Goal: Information Seeking & Learning: Find specific fact

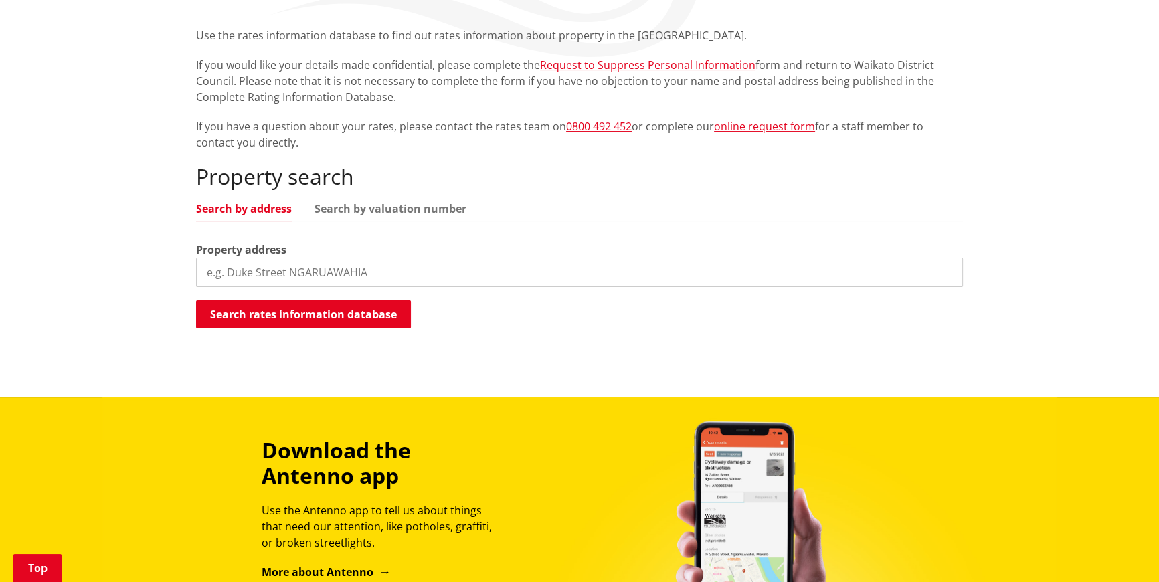
scroll to position [304, 0]
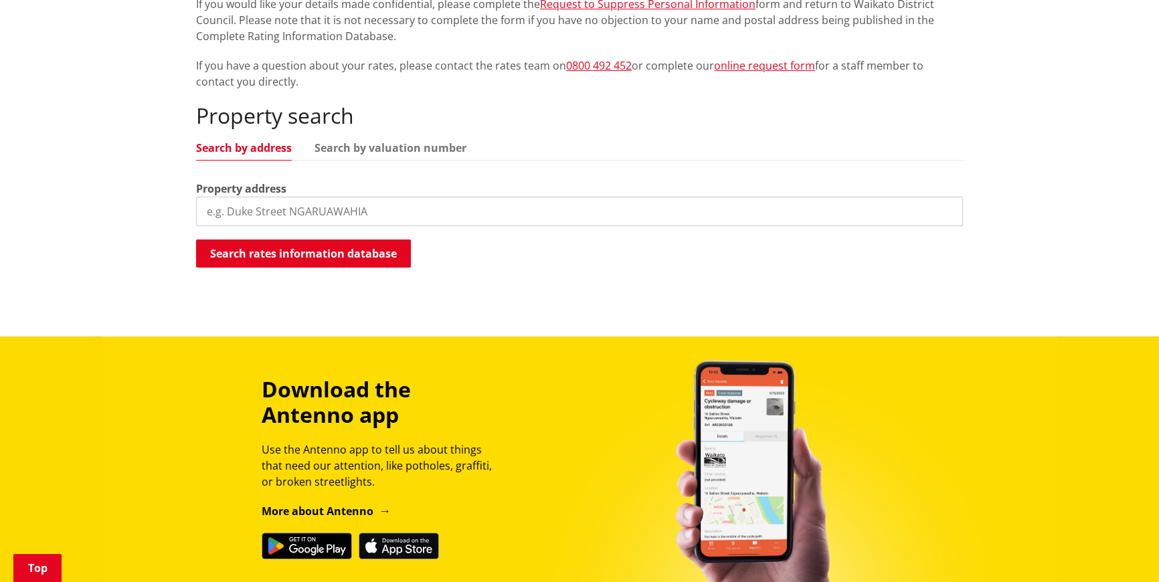
click at [307, 215] on input "search" at bounding box center [579, 211] width 767 height 29
type input "swan road"
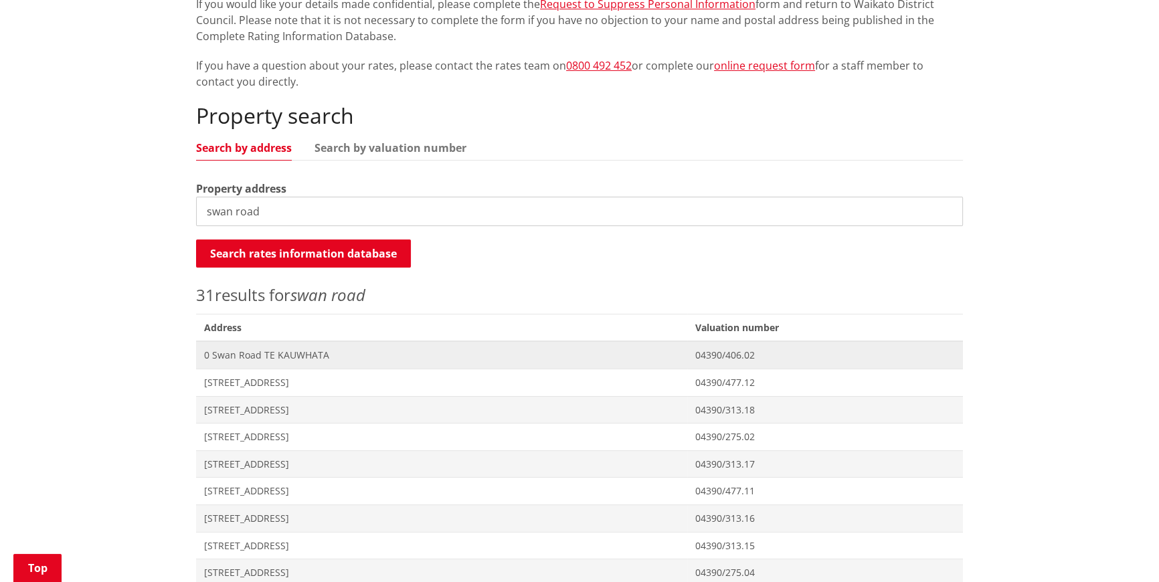
click at [310, 355] on span "0 Swan Road TE KAUWHATA" at bounding box center [441, 355] width 475 height 13
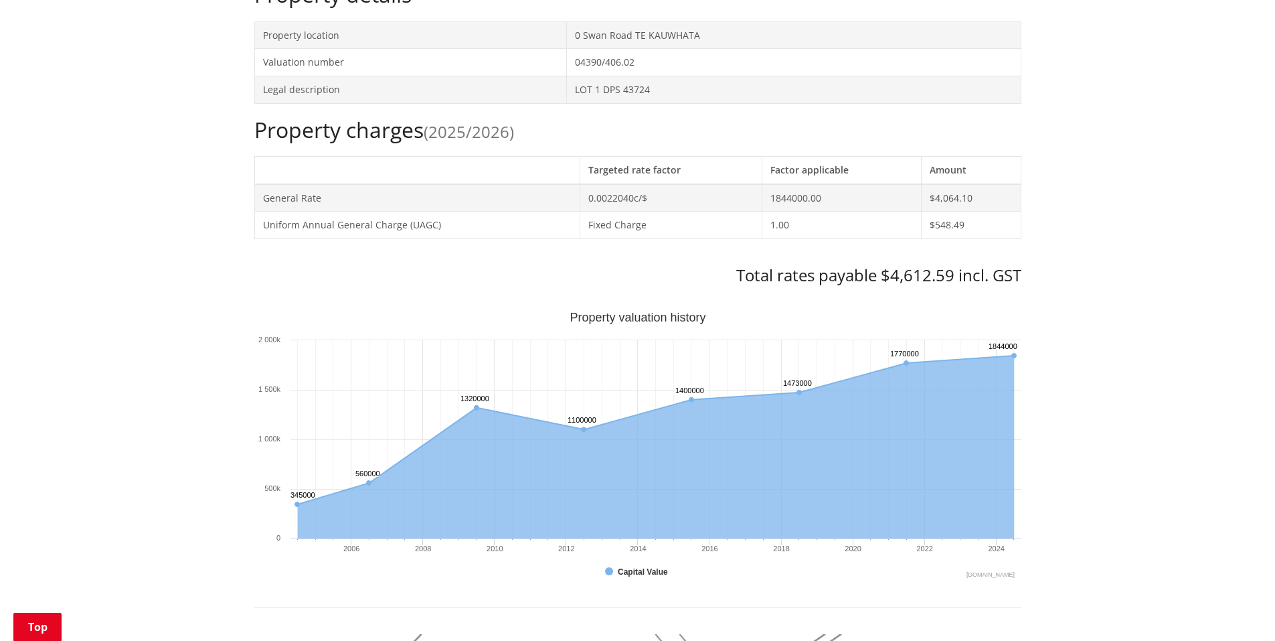
scroll to position [870, 0]
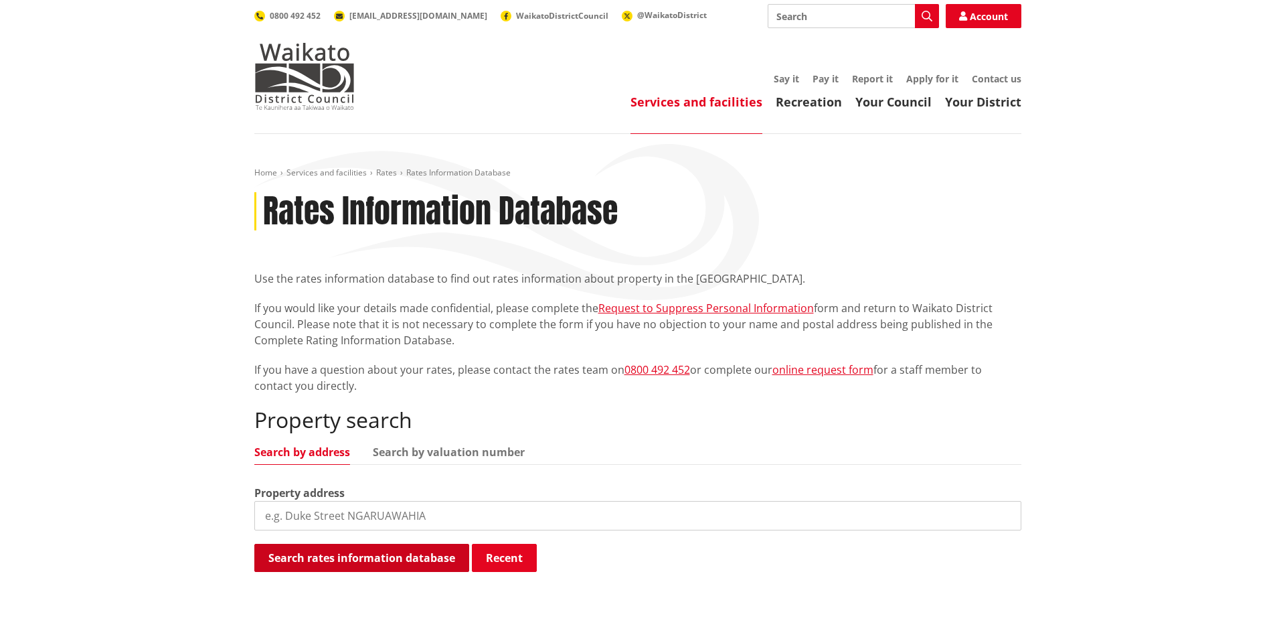
click at [372, 560] on button "Search rates information database" at bounding box center [361, 558] width 215 height 28
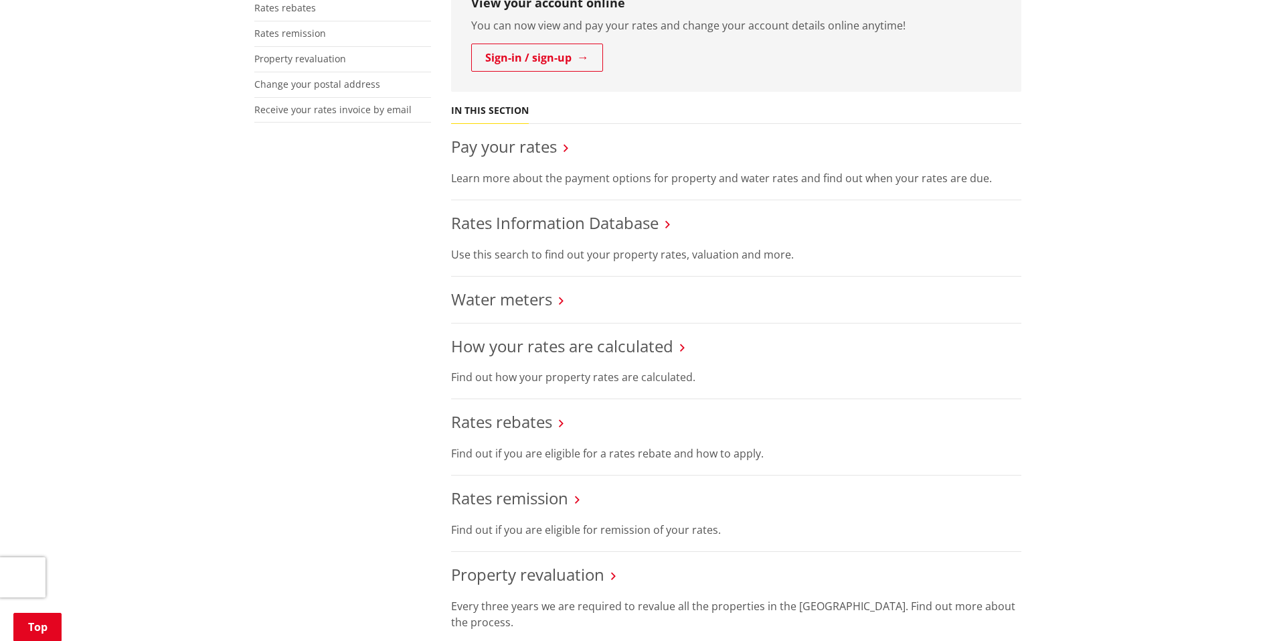
scroll to position [268, 0]
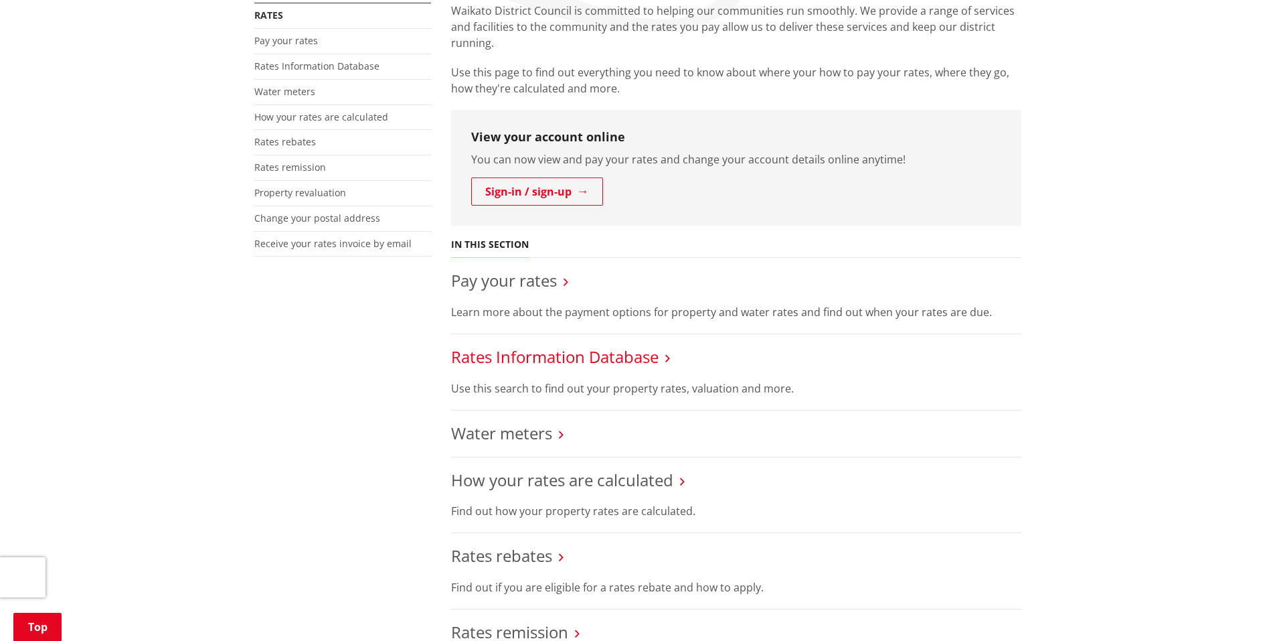
click at [509, 356] on link "Rates Information Database" at bounding box center [555, 356] width 208 height 22
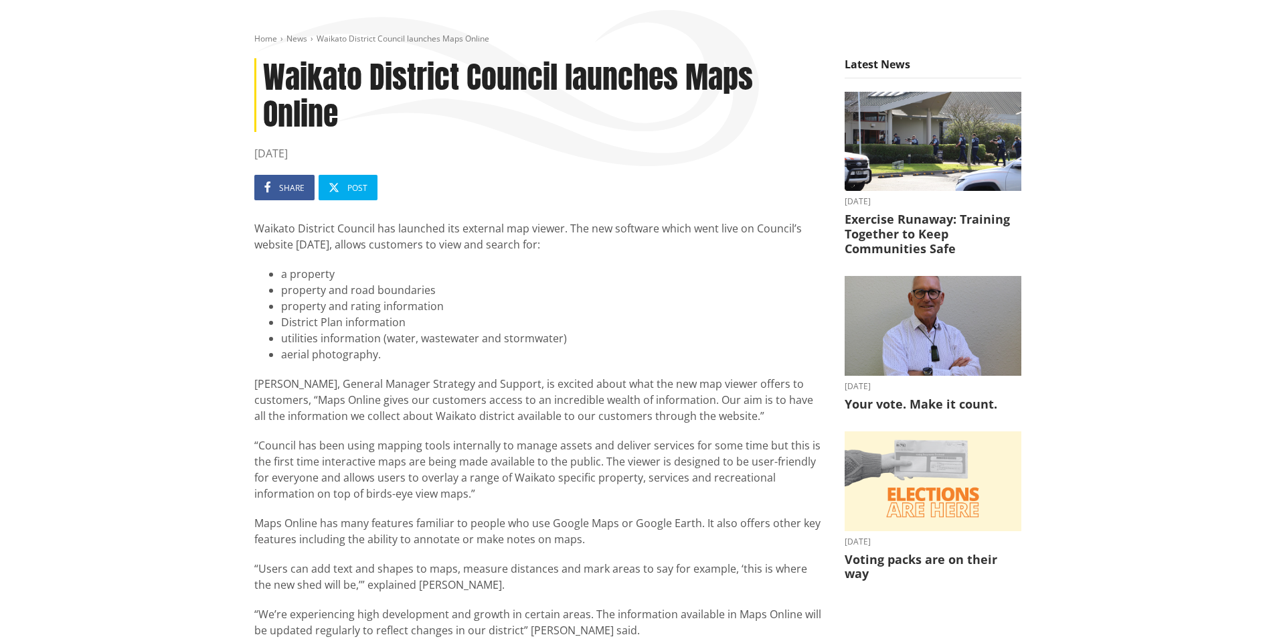
scroll to position [335, 0]
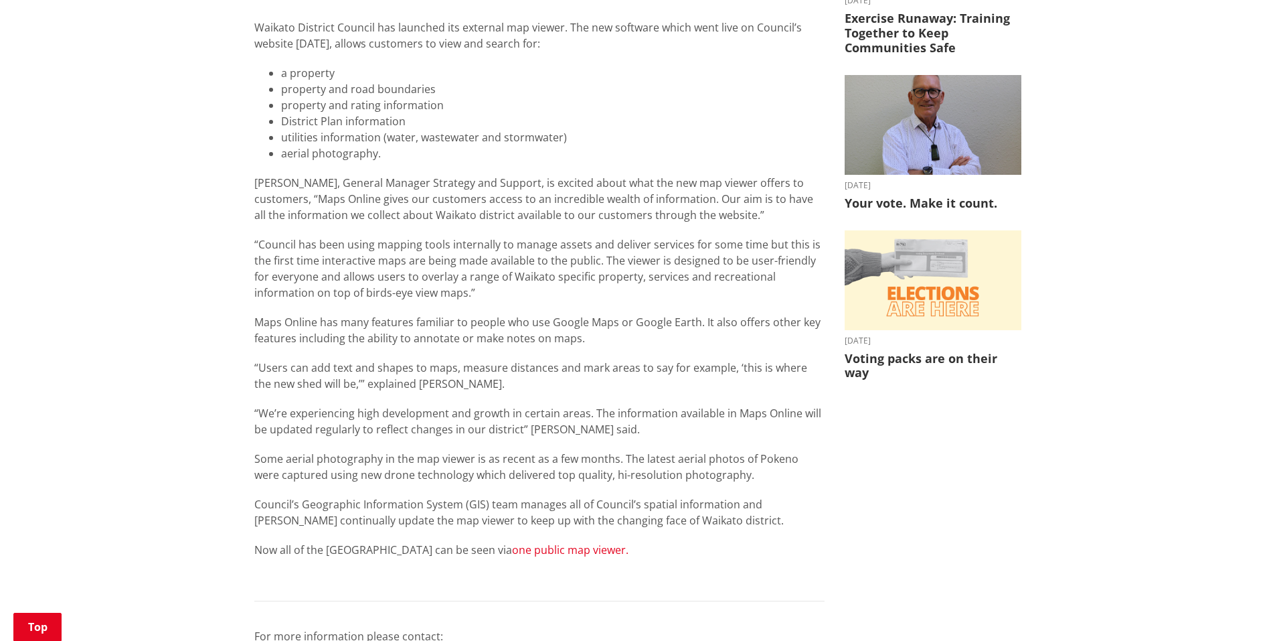
click at [544, 552] on link "one public map viewer." at bounding box center [570, 549] width 116 height 15
